Goal: Task Accomplishment & Management: Manage account settings

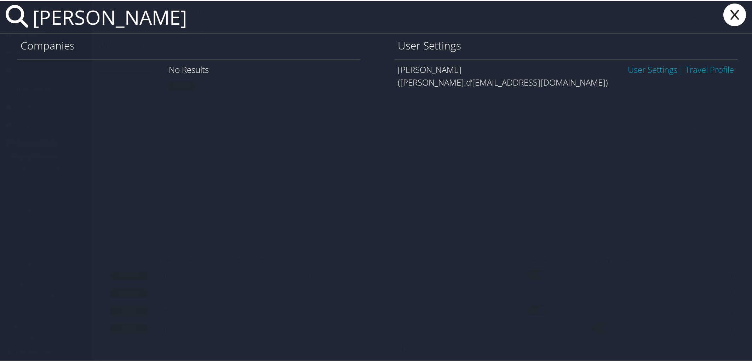
type input "[PERSON_NAME]"
click at [638, 67] on link "User Settings" at bounding box center [653, 69] width 50 height 12
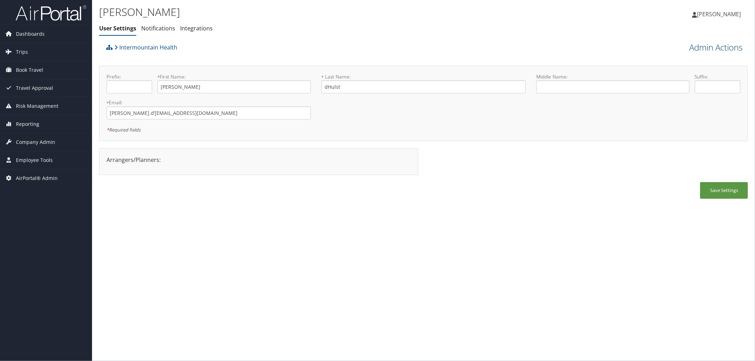
click at [720, 45] on link "Admin Actions" at bounding box center [715, 47] width 53 height 12
click at [577, 179] on div "Arrangers/Planners: Edit Arrangers & Planners Amanda Aagard Amanda Cole Amy Lov…" at bounding box center [423, 165] width 648 height 34
drag, startPoint x: 171, startPoint y: 117, endPoint x: 75, endPoint y: 111, distance: 96.0
click at [75, 111] on div "Dashboards AirPortal 360™ (Manager) AirPortal 360™ (Agent) My Travel Dashboard …" at bounding box center [377, 180] width 755 height 361
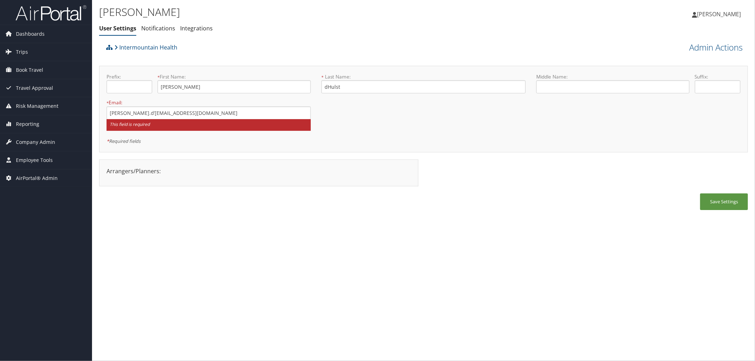
click at [359, 120] on div "Prefix: * First Name: Tyler This field is required * Last Name: dHulst This fie…" at bounding box center [423, 109] width 644 height 72
drag, startPoint x: 187, startPoint y: 114, endPoint x: 104, endPoint y: 112, distance: 82.8
click at [104, 112] on div "* Email: tyler.d’hulst@imail.org This field is required" at bounding box center [208, 117] width 215 height 37
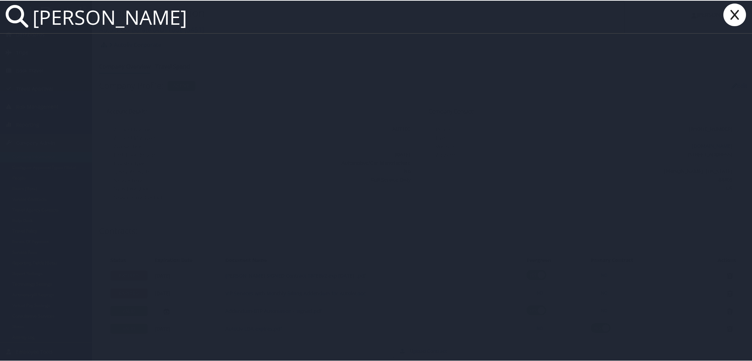
paste input "[PERSON_NAME].d’[EMAIL_ADDRESS][DOMAIN_NAME]"
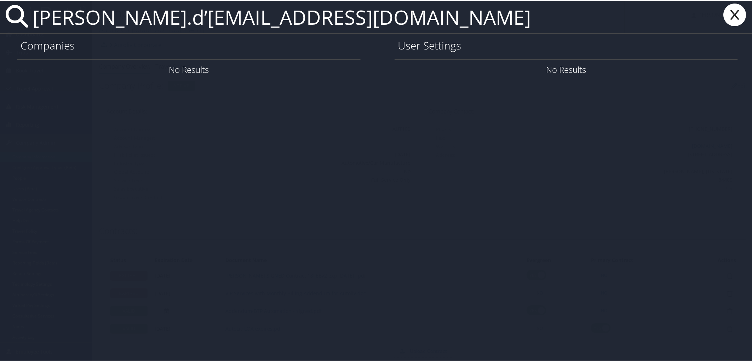
drag, startPoint x: 347, startPoint y: 21, endPoint x: -67, endPoint y: 8, distance: 413.8
click at [0, 8] on html "Menu Dashboards ► AirPortal 360™ (Manager) AirPortal 360™ (Agent) My Travel Das…" at bounding box center [377, 180] width 755 height 361
paste input "text"
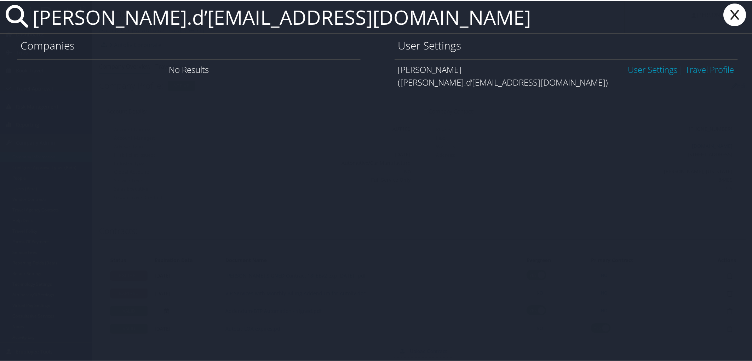
type input "tyler.d’hulst@imail.org"
click at [640, 69] on link "User Settings" at bounding box center [653, 69] width 50 height 12
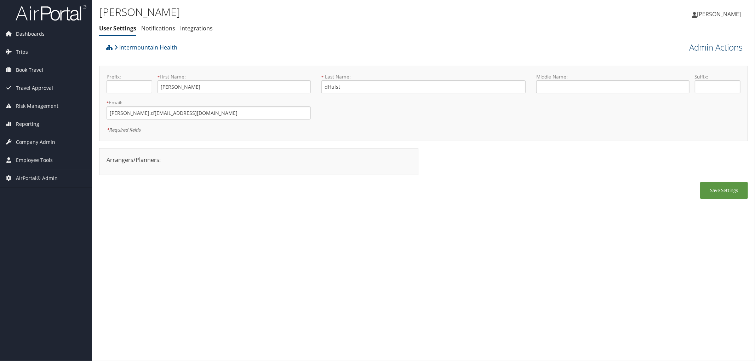
click at [696, 48] on link "Admin Actions" at bounding box center [715, 47] width 53 height 12
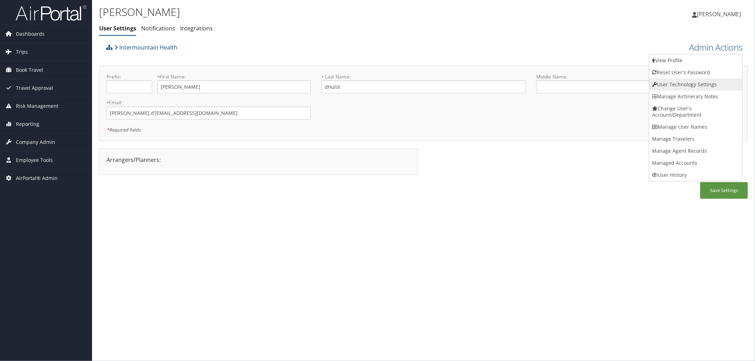
click at [671, 82] on link "User Technology Settings" at bounding box center [695, 85] width 93 height 12
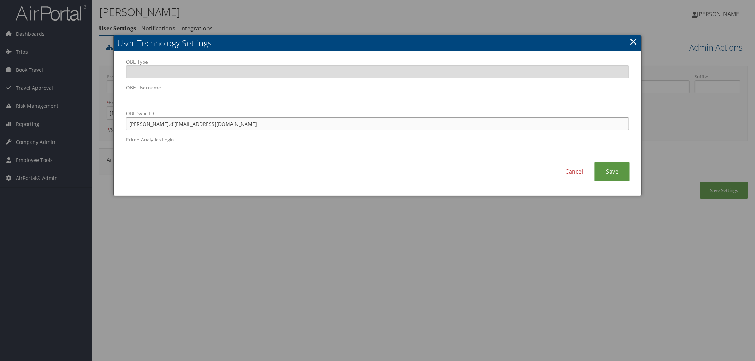
drag, startPoint x: 191, startPoint y: 124, endPoint x: 122, endPoint y: 124, distance: 69.3
click at [122, 124] on div "OBE Type OBE Username OBE Sync ID tyler.d’hulst@imail.org Prime Analytics Login" at bounding box center [377, 110] width 513 height 104
click at [583, 178] on link "Cancel" at bounding box center [574, 171] width 40 height 19
